Goal: Obtain resource: Obtain resource

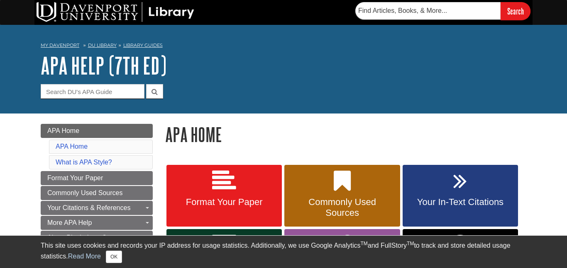
scroll to position [68, 0]
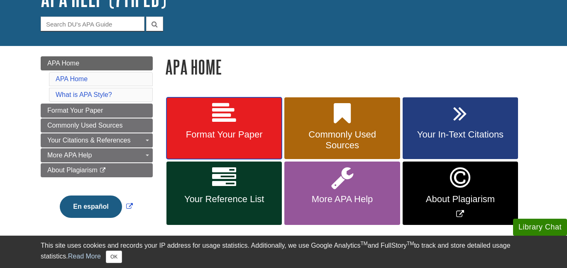
click at [236, 114] on icon at bounding box center [224, 114] width 24 height 24
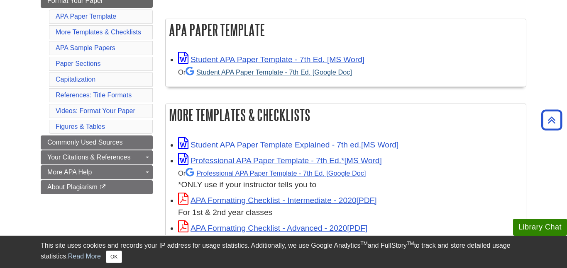
scroll to position [144, 0]
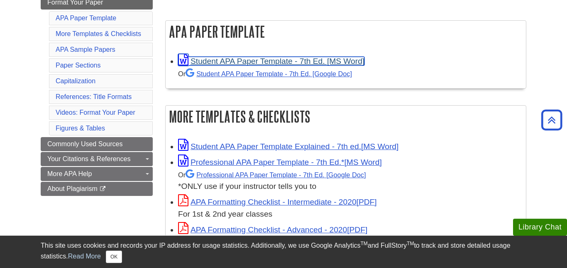
click at [228, 60] on link "Student APA Paper Template - 7th Ed. [MS Word]" at bounding box center [271, 61] width 186 height 9
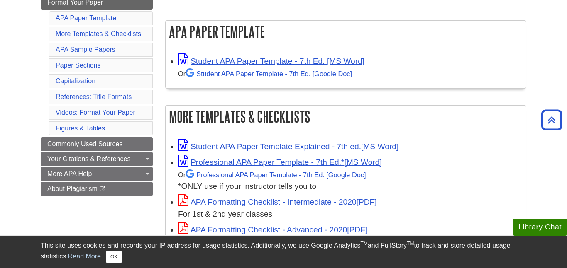
click at [284, 78] on div "Or Student APA Paper Template - 7th Ed. [Google Doc]" at bounding box center [349, 74] width 343 height 12
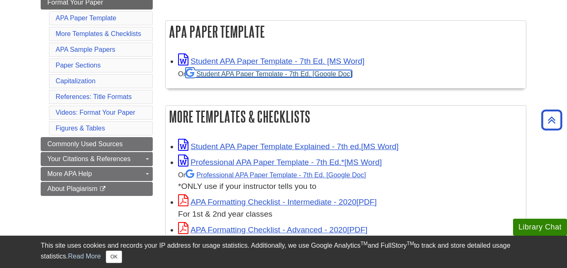
click at [284, 73] on link "Student APA Paper Template - 7th Ed. [Google Doc]" at bounding box center [268, 73] width 166 height 7
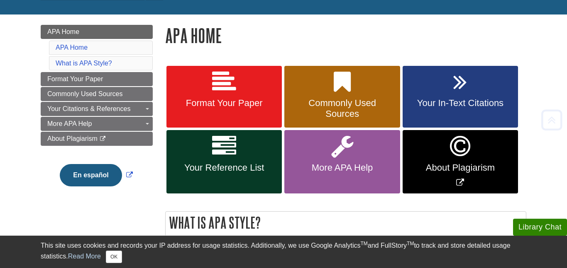
scroll to position [102, 0]
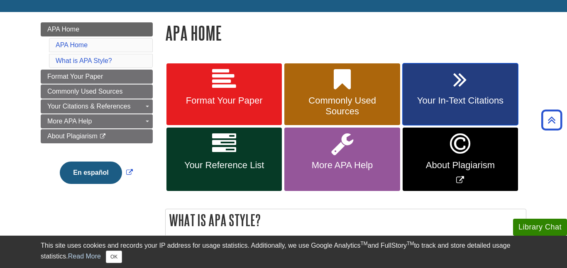
click at [430, 89] on link "Your In-Text Citations" at bounding box center [459, 94] width 115 height 62
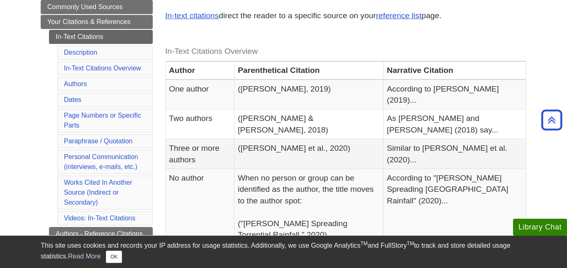
scroll to position [123, 0]
